Goal: Check status

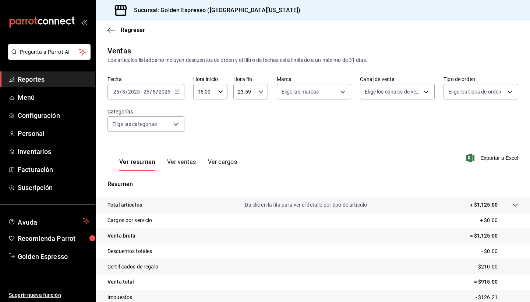
scroll to position [51, 0]
click at [164, 90] on input "2025" at bounding box center [164, 92] width 13 height 6
drag, startPoint x: 172, startPoint y: 102, endPoint x: 114, endPoint y: 108, distance: 58.9
click at [114, 108] on div "Fecha 2025-08-25 25 / 8 / 2025 - 2025-08-25 25 / 8 / 2025 Hora inicio 15:00 Hor…" at bounding box center [313, 108] width 411 height 65
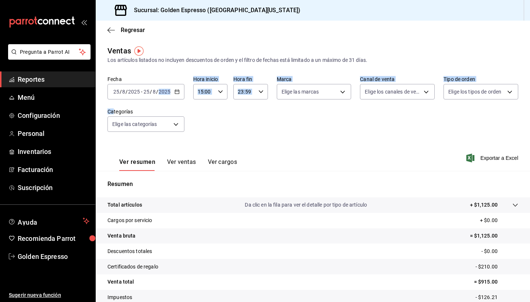
click at [118, 105] on div "Fecha 2025-08-25 25 / 8 / 2025 - 2025-08-25 25 / 8 / 2025 Hora inicio 15:00 Hor…" at bounding box center [313, 108] width 411 height 65
click at [181, 90] on div "2025-08-25 25 / 8 / 2025 - 2025-08-25 25 / 8 / 2025" at bounding box center [146, 91] width 77 height 15
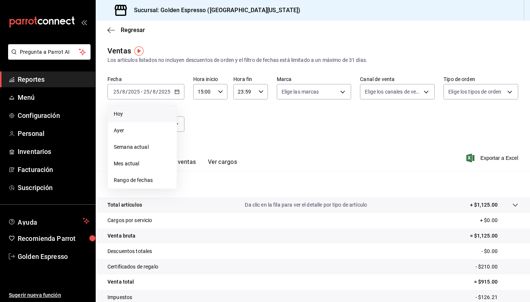
click at [135, 116] on span "Hoy" at bounding box center [142, 114] width 57 height 8
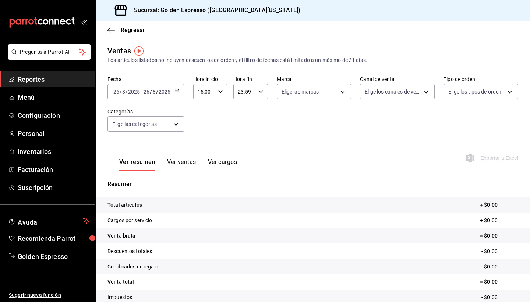
click at [214, 88] on input "15:00" at bounding box center [204, 91] width 22 height 15
click at [204, 111] on span "00" at bounding box center [202, 111] width 6 height 6
type input "00:00"
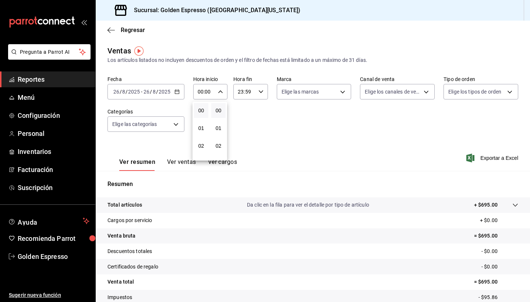
click at [290, 121] on div at bounding box center [265, 151] width 530 height 302
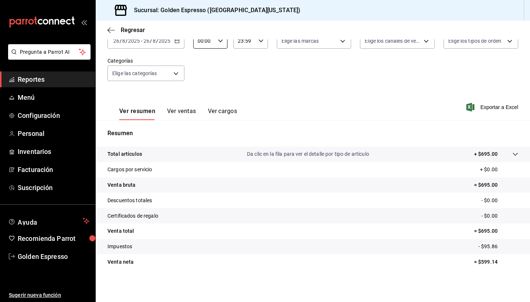
scroll to position [51, 0]
click at [186, 111] on button "Ver ventas" at bounding box center [181, 114] width 29 height 13
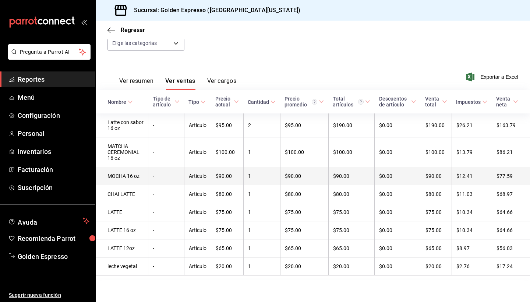
scroll to position [81, 0]
